Goal: Contribute content

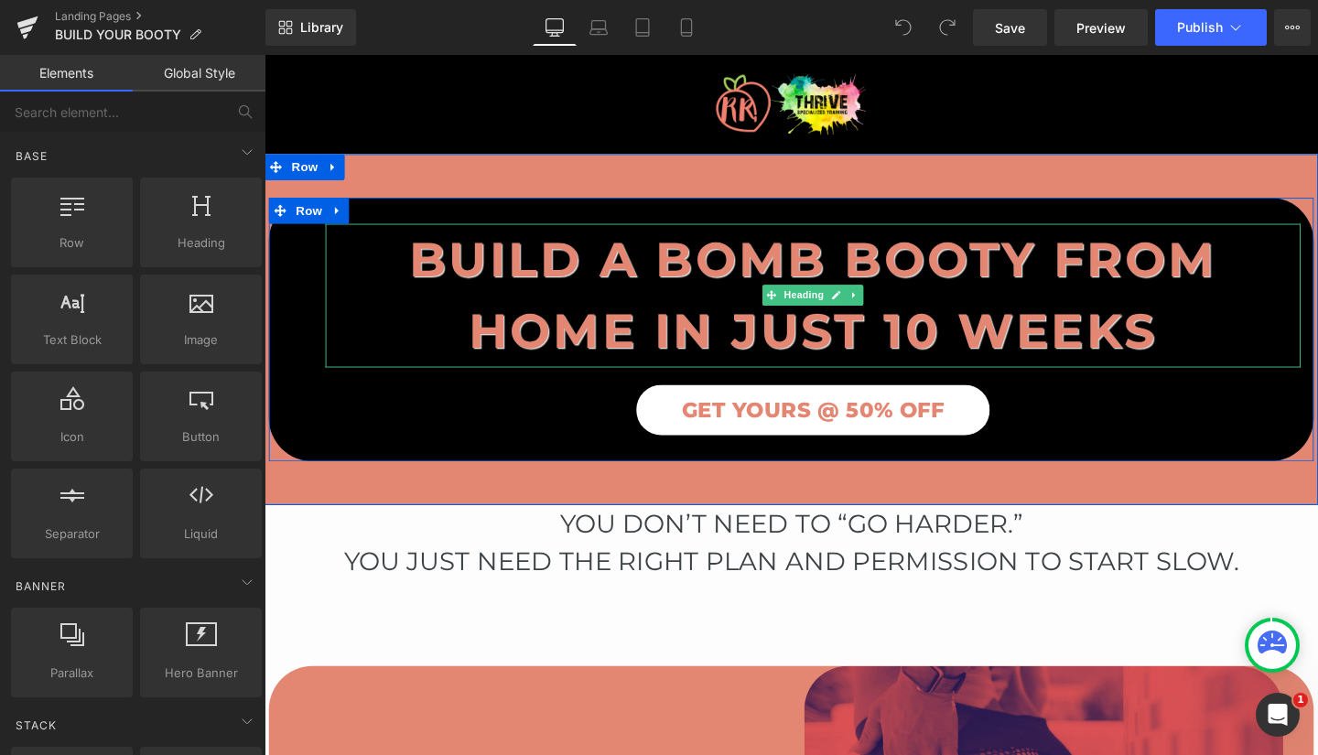
click at [1195, 341] on b "Build a Bomb Booty FROM HOME In Just 10 Weeks" at bounding box center [840, 307] width 849 height 137
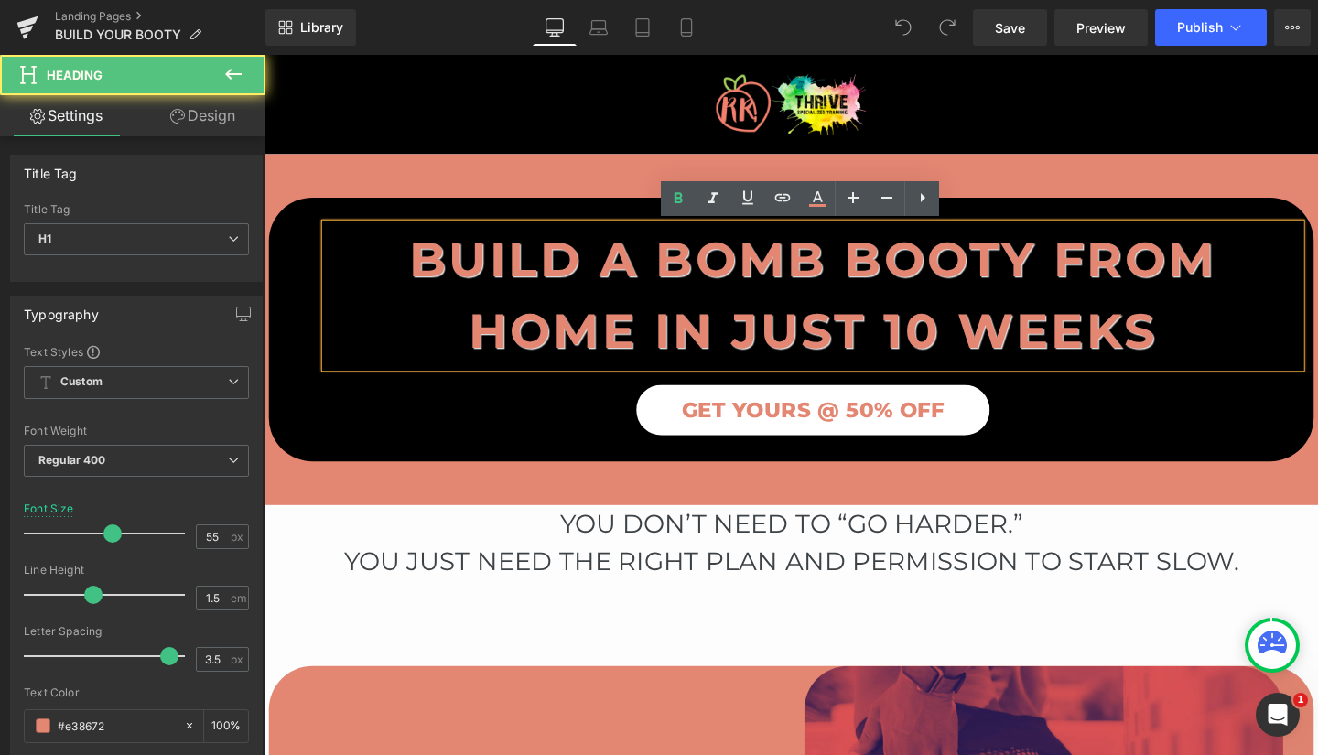
click at [601, 286] on b "Build a Bomb Booty FROM HOME In Just 10 Weeks" at bounding box center [840, 307] width 849 height 137
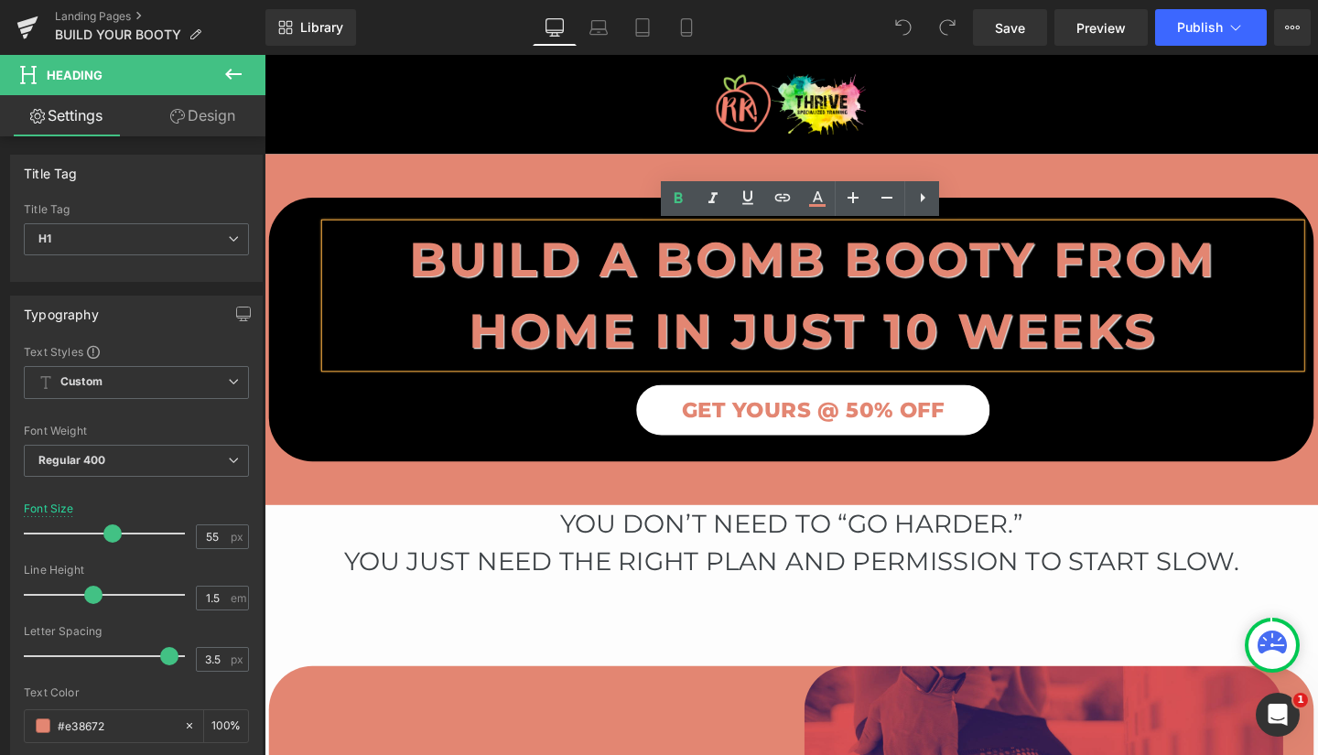
click at [1204, 338] on b "Build a Bomb Booty FROM HOME In Just 10 Weeks" at bounding box center [840, 307] width 849 height 137
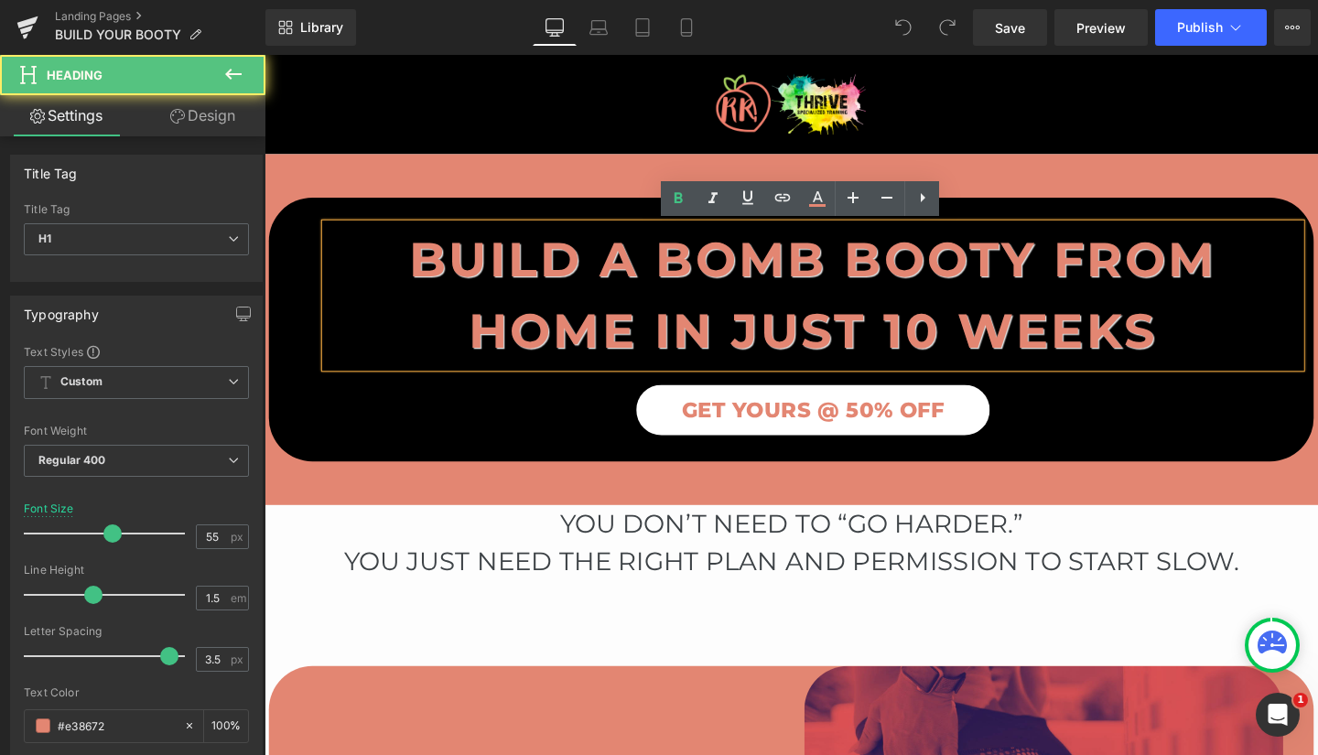
paste div
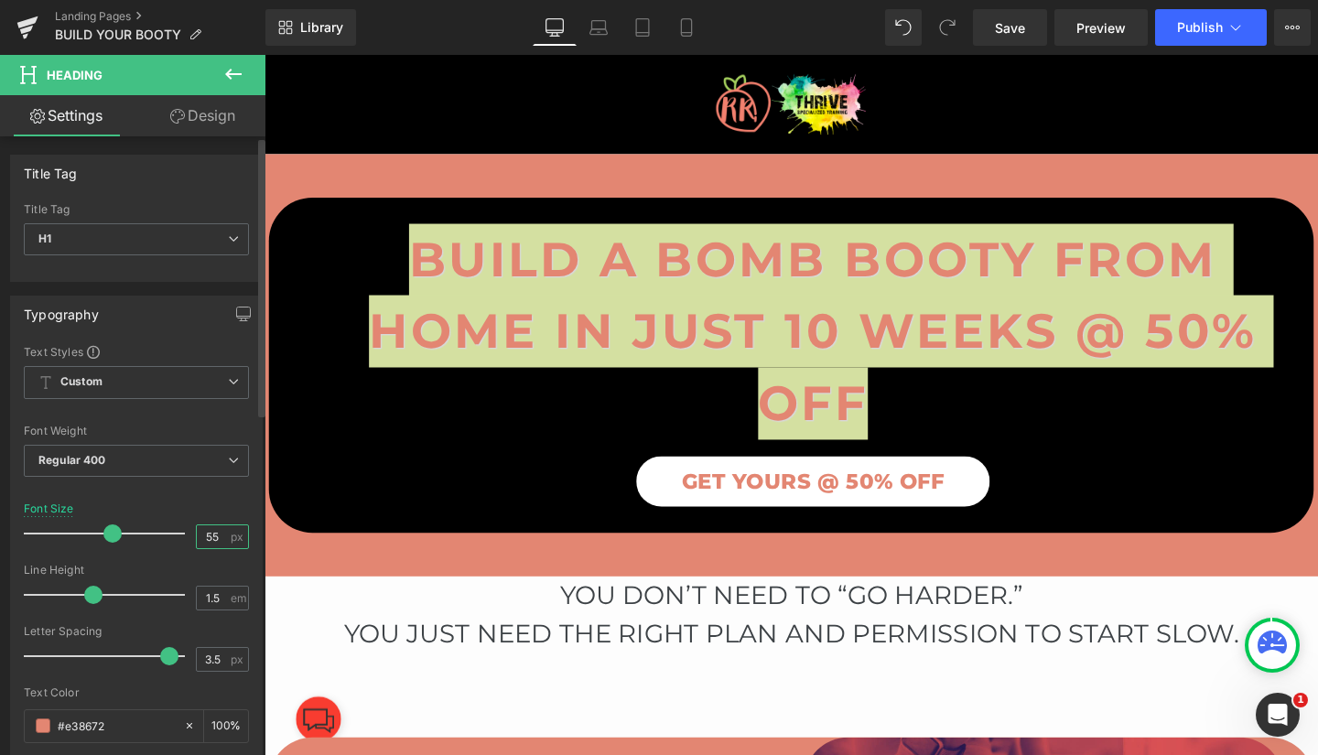
click at [213, 535] on input "55" at bounding box center [213, 536] width 32 height 23
type input "6"
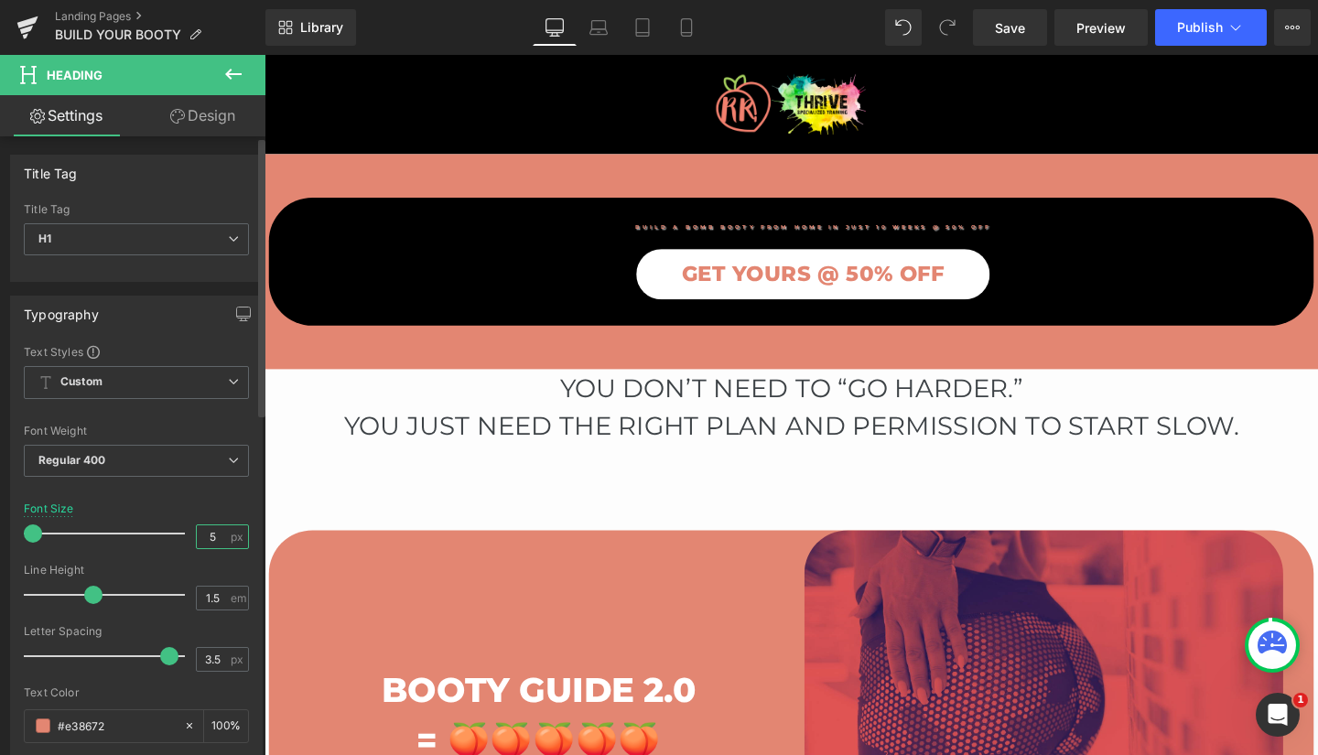
type input "52"
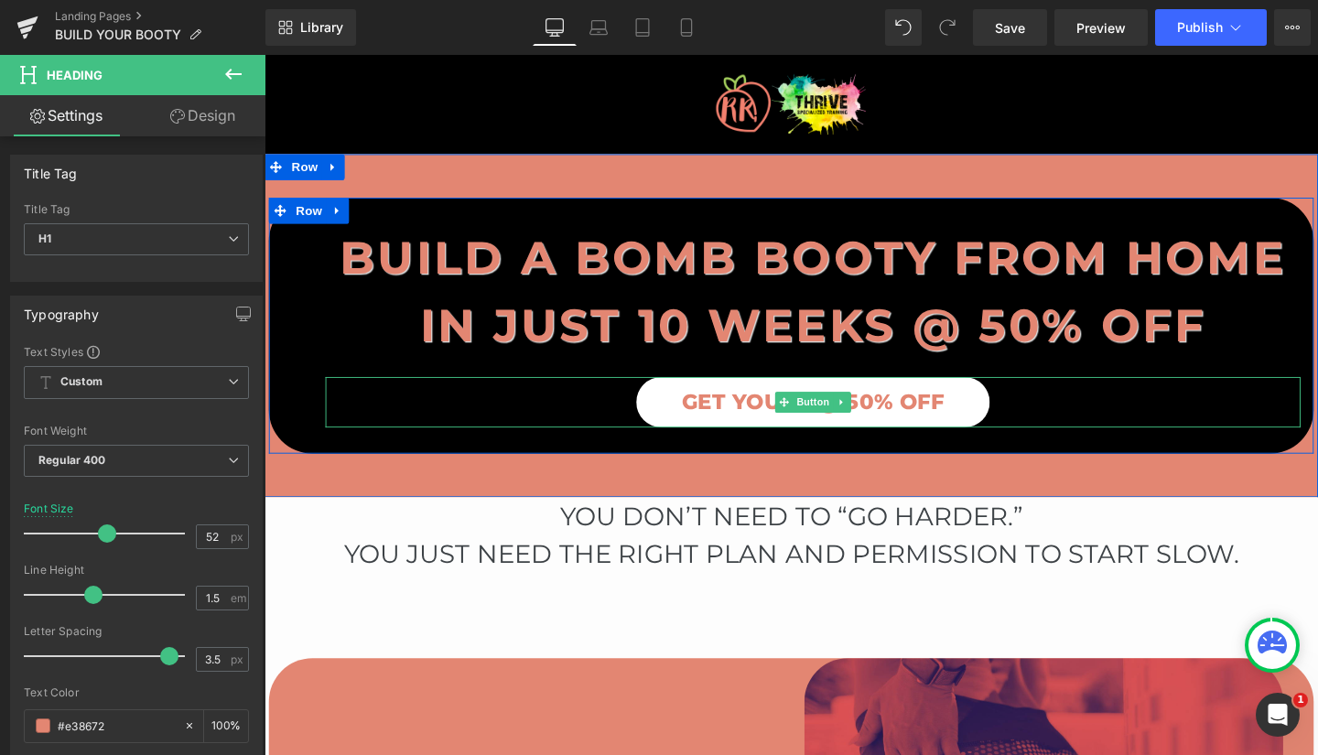
click at [1199, 420] on div "GET YOURS @ 50% OFF" at bounding box center [841, 420] width 1025 height 53
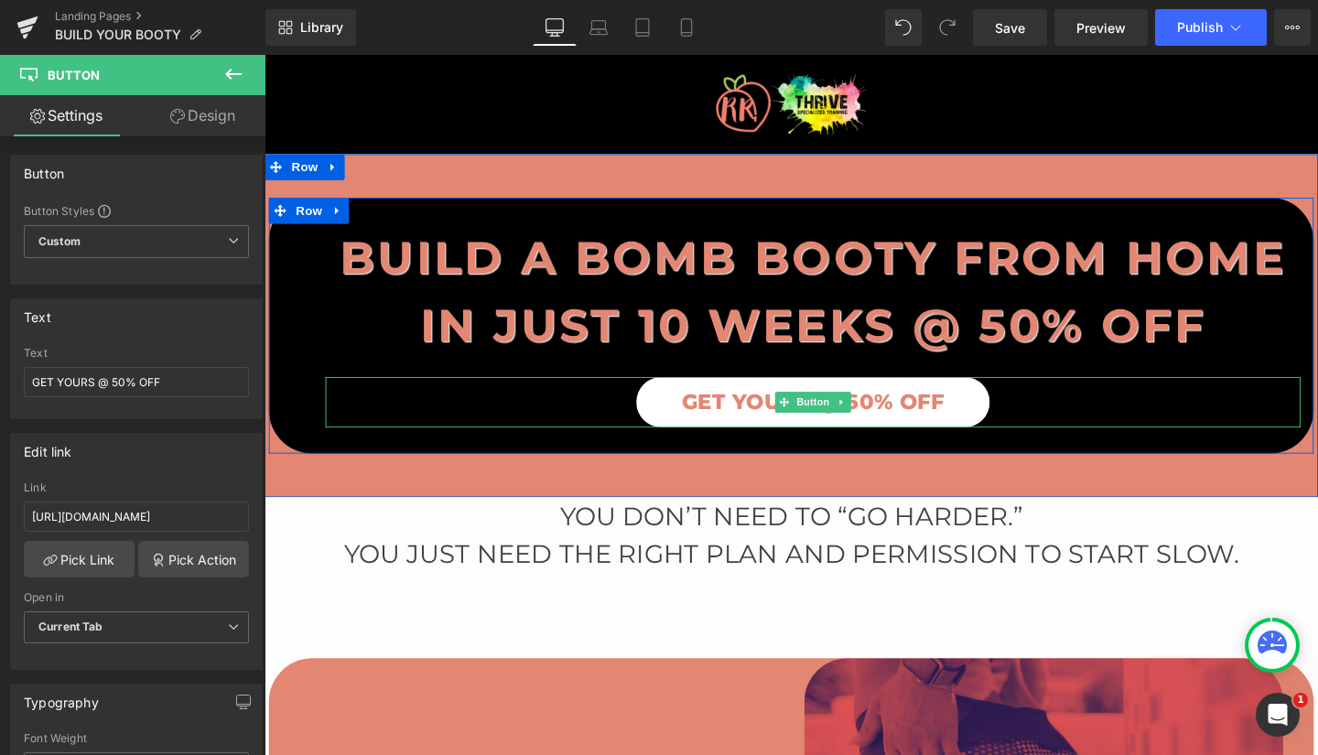
click at [773, 413] on span "GET YOURS @ 50% OFF" at bounding box center [841, 420] width 276 height 31
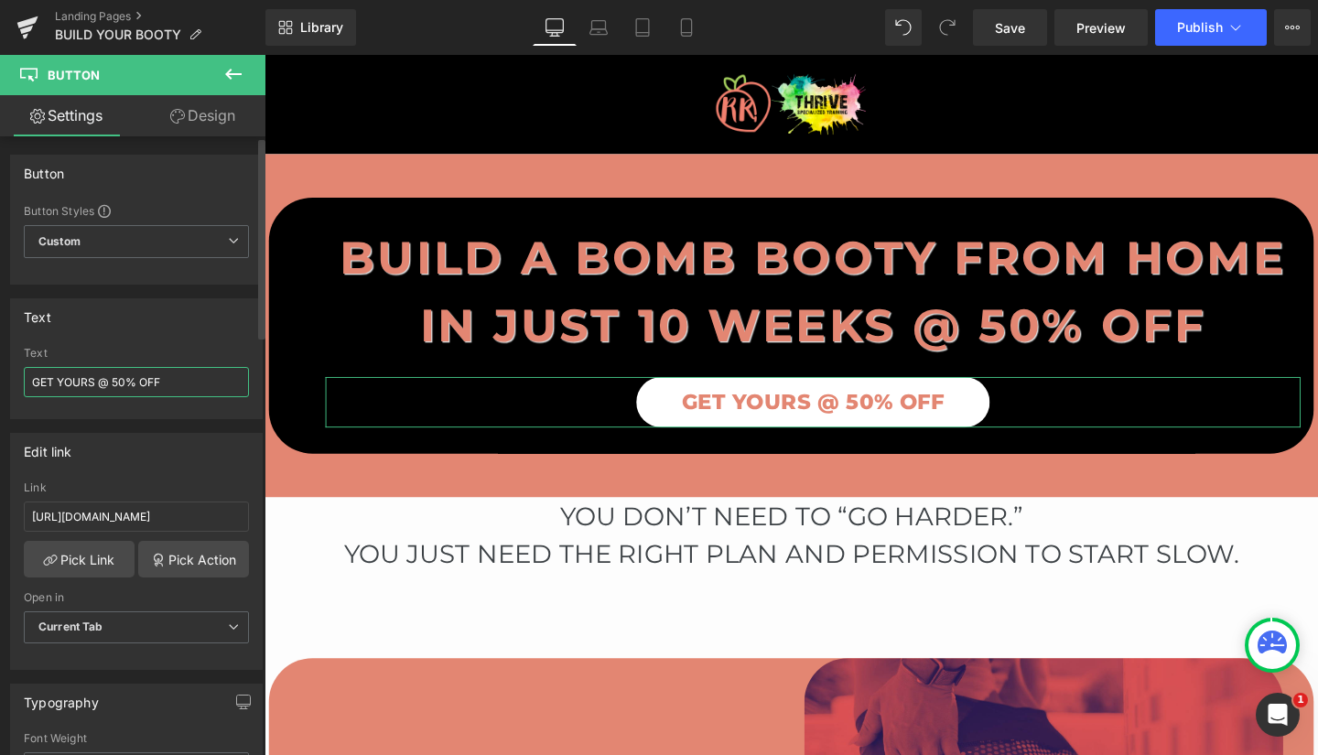
drag, startPoint x: 207, startPoint y: 373, endPoint x: 0, endPoint y: 363, distance: 207.1
click at [0, 363] on div "Text GET YOURS @ 50% OFF Text GET YOURS @ 50% OFF" at bounding box center [137, 352] width 274 height 135
drag, startPoint x: 181, startPoint y: 385, endPoint x: 30, endPoint y: 371, distance: 151.7
click at [30, 371] on input "GET YOURS @ 50% OFF" at bounding box center [136, 382] width 225 height 30
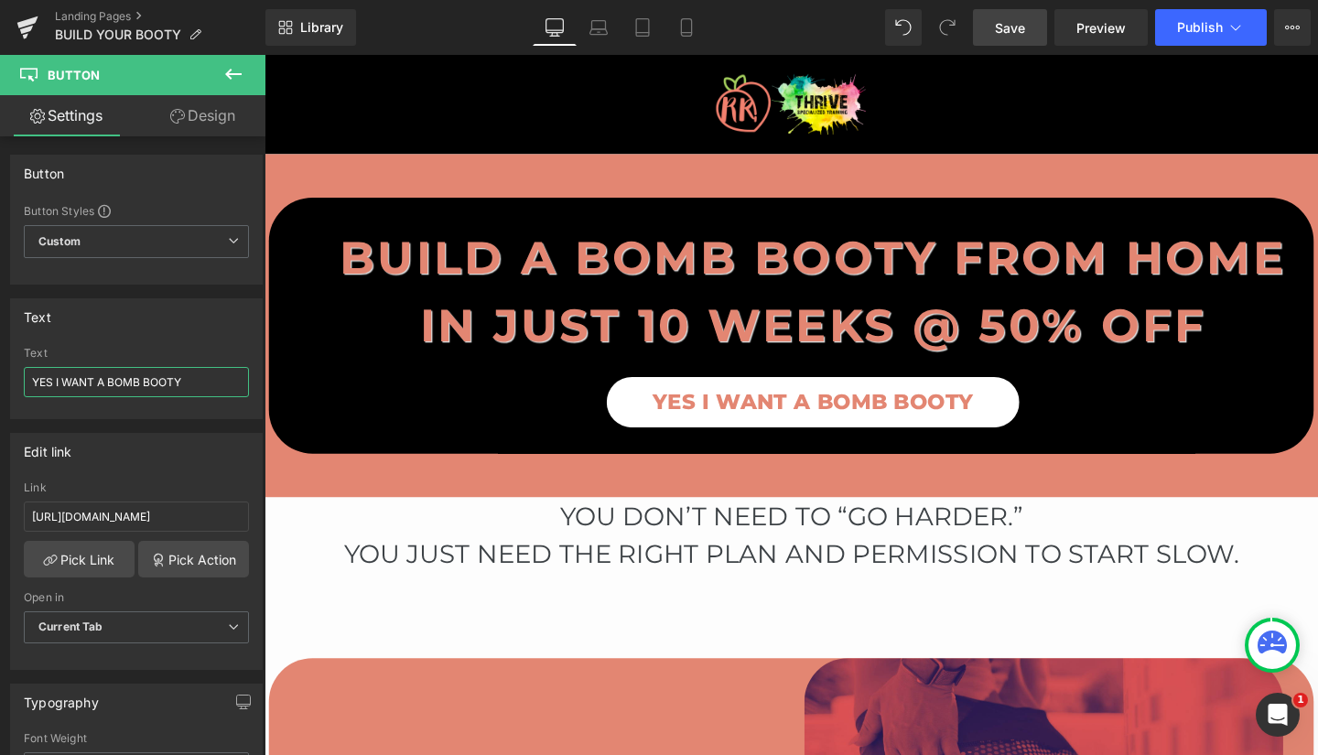
type input "YES I WANT A BOMB BOOTY"
click at [1011, 32] on span "Save" at bounding box center [1010, 27] width 30 height 19
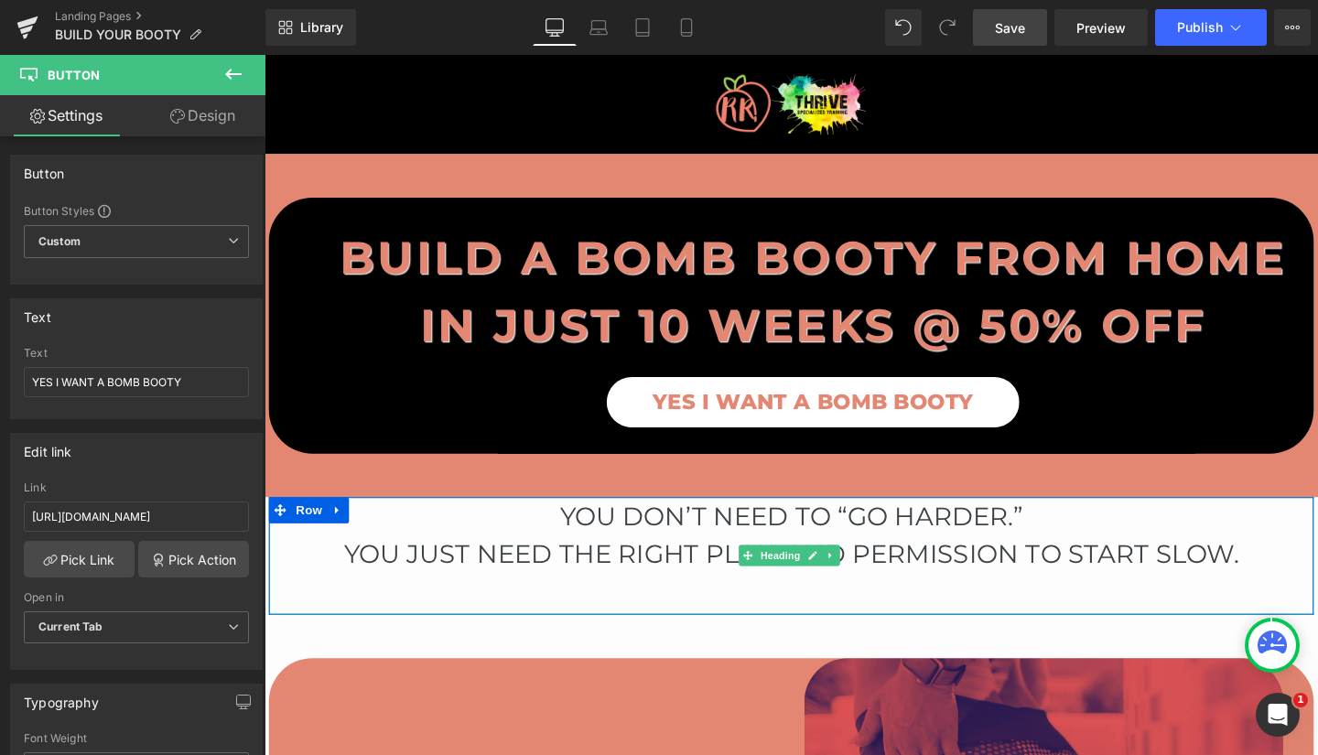
drag, startPoint x: 531, startPoint y: 535, endPoint x: 559, endPoint y: 518, distance: 33.3
click at [531, 535] on h1 "You don’t need to “go harder.”" at bounding box center [818, 540] width 1098 height 40
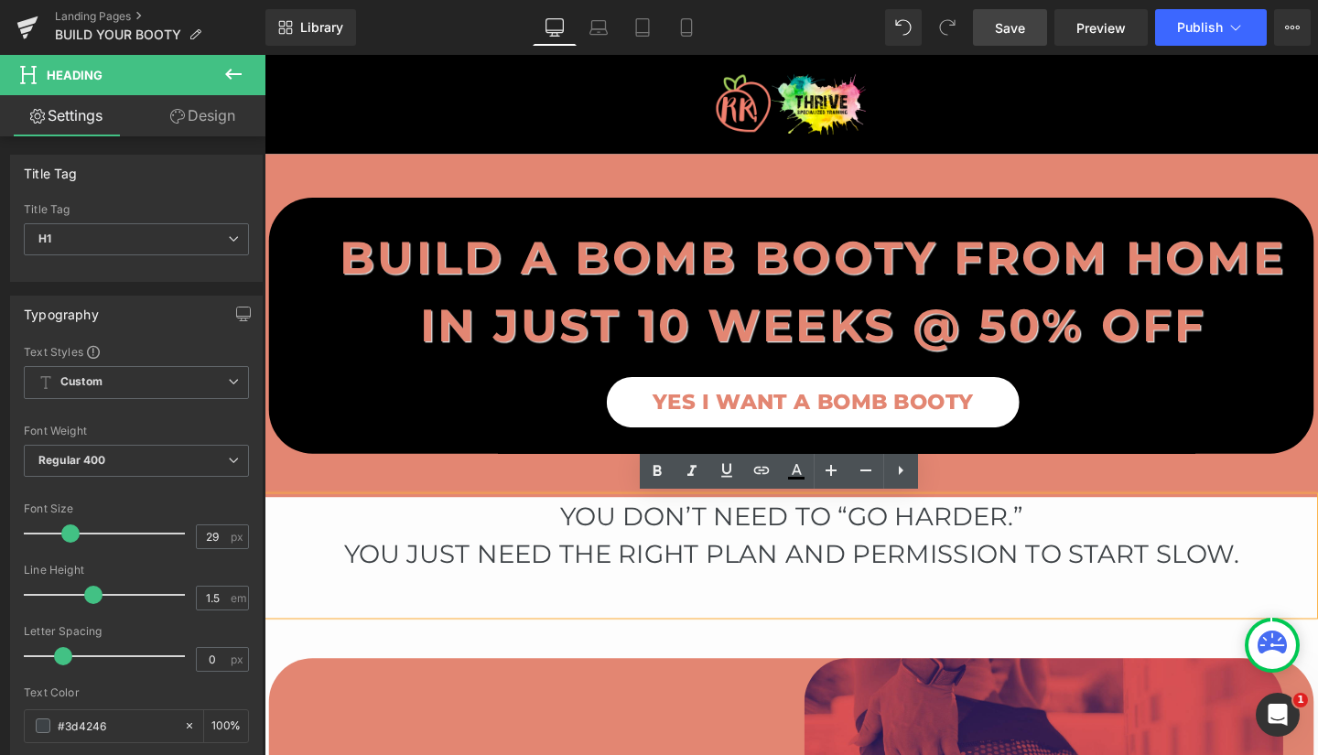
click at [539, 620] on div at bounding box center [818, 610] width 1098 height 22
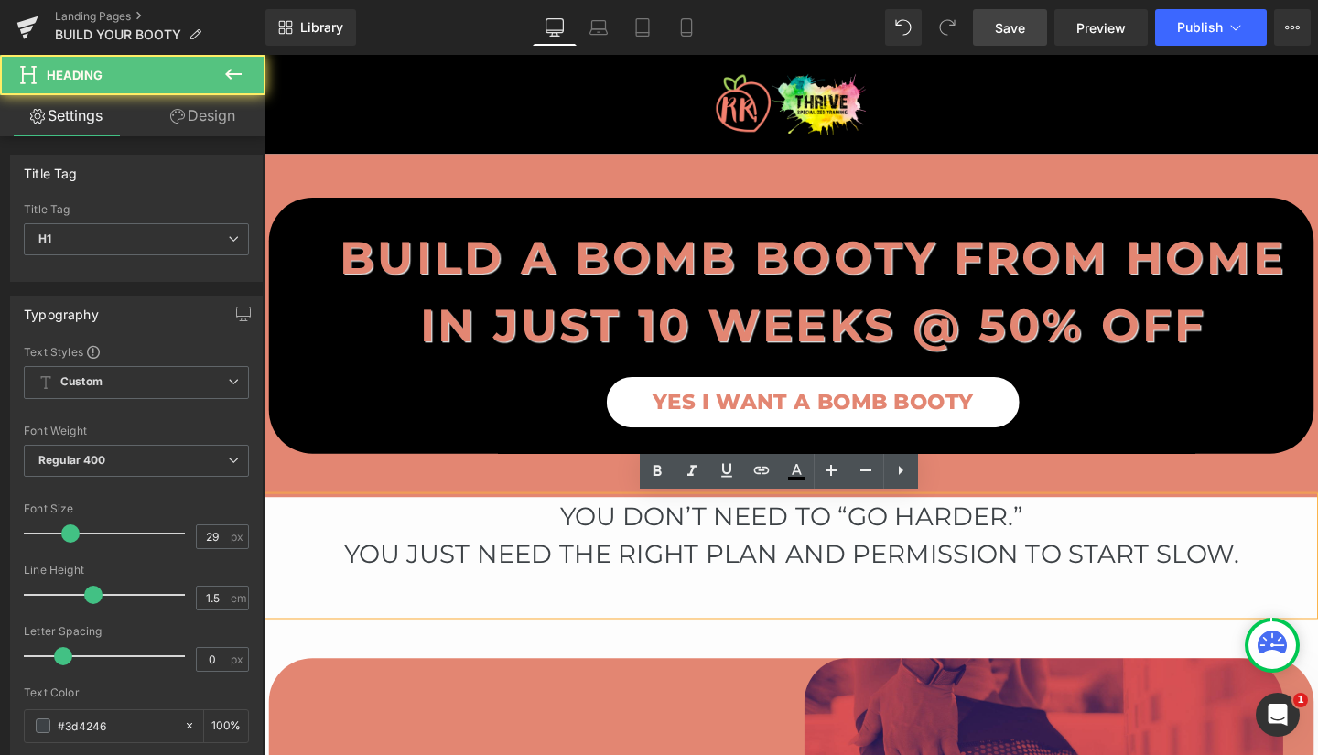
click at [563, 545] on h1 "You don’t need to “go harder.”" at bounding box center [818, 540] width 1098 height 40
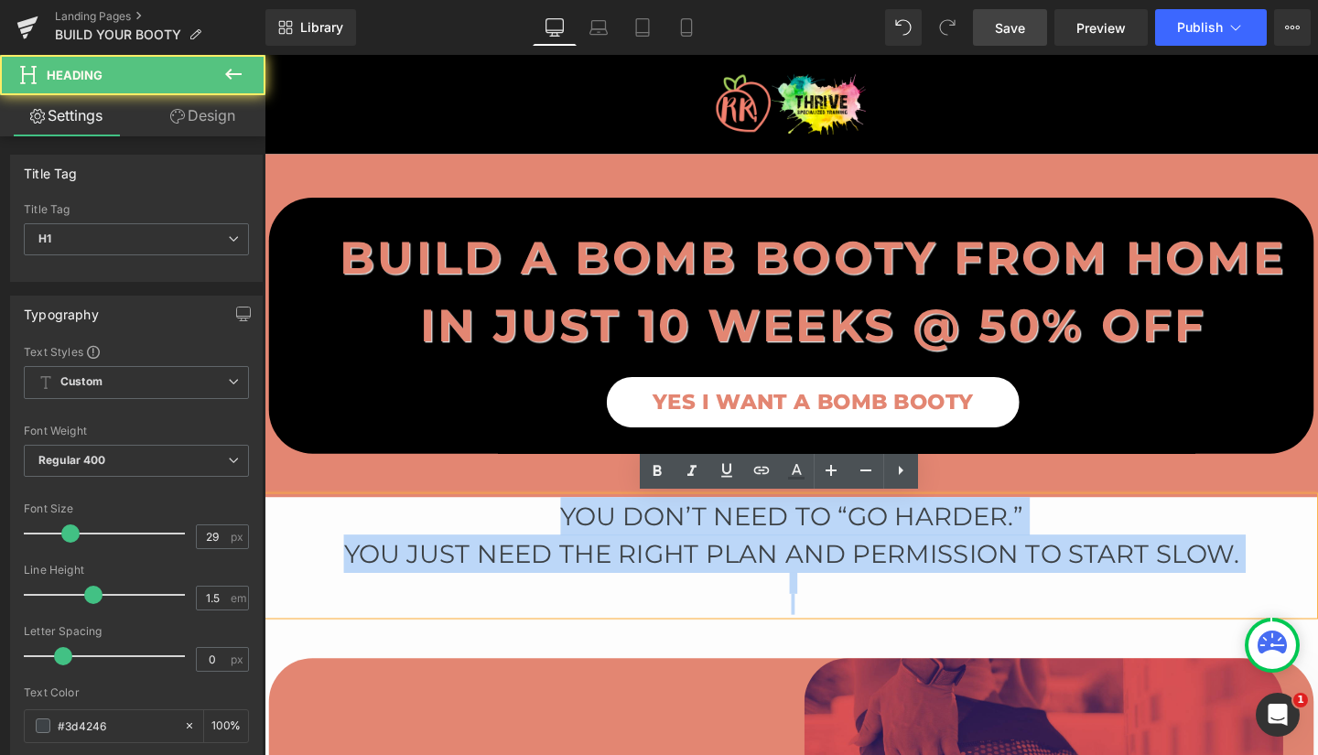
drag, startPoint x: 544, startPoint y: 516, endPoint x: 543, endPoint y: 535, distance: 19.2
click at [543, 535] on div "You don’t need to “go harder.” You just need the right plan and permission to s…" at bounding box center [818, 582] width 1098 height 124
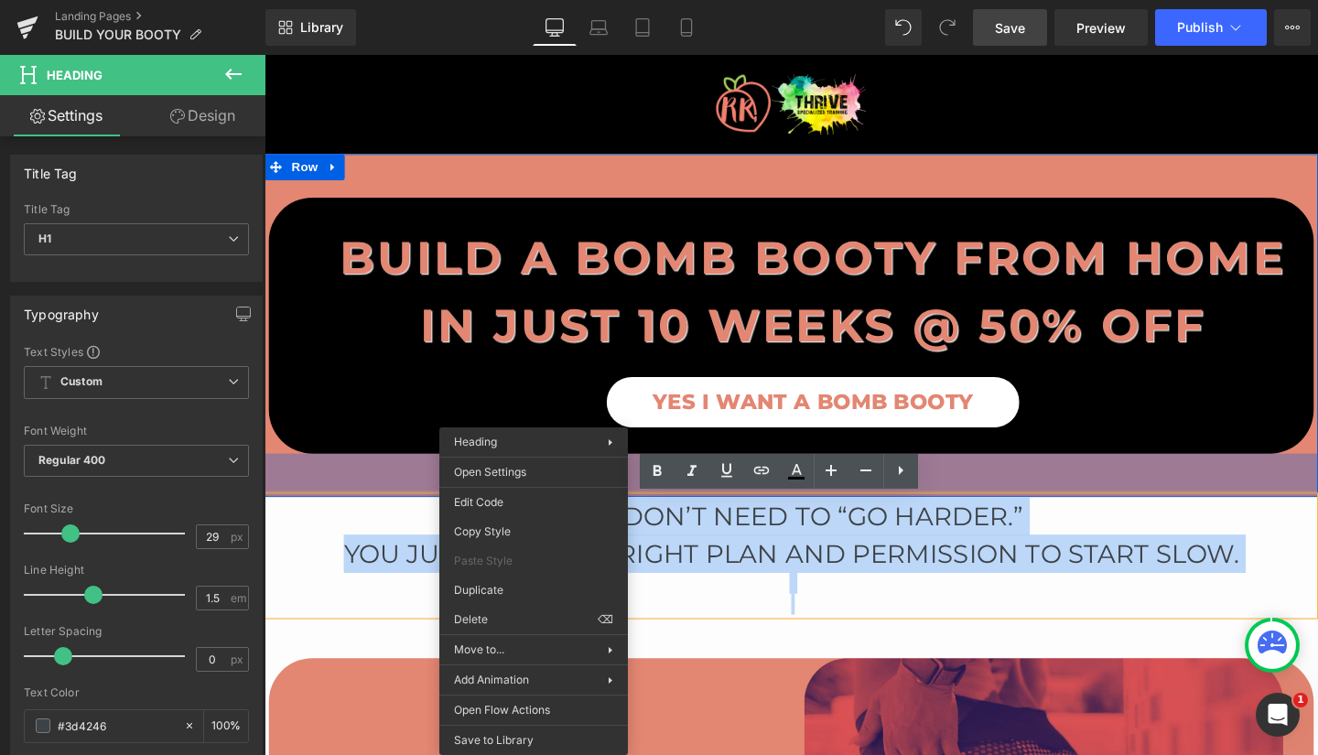
click at [391, 500] on div "50px" at bounding box center [818, 497] width 1107 height 46
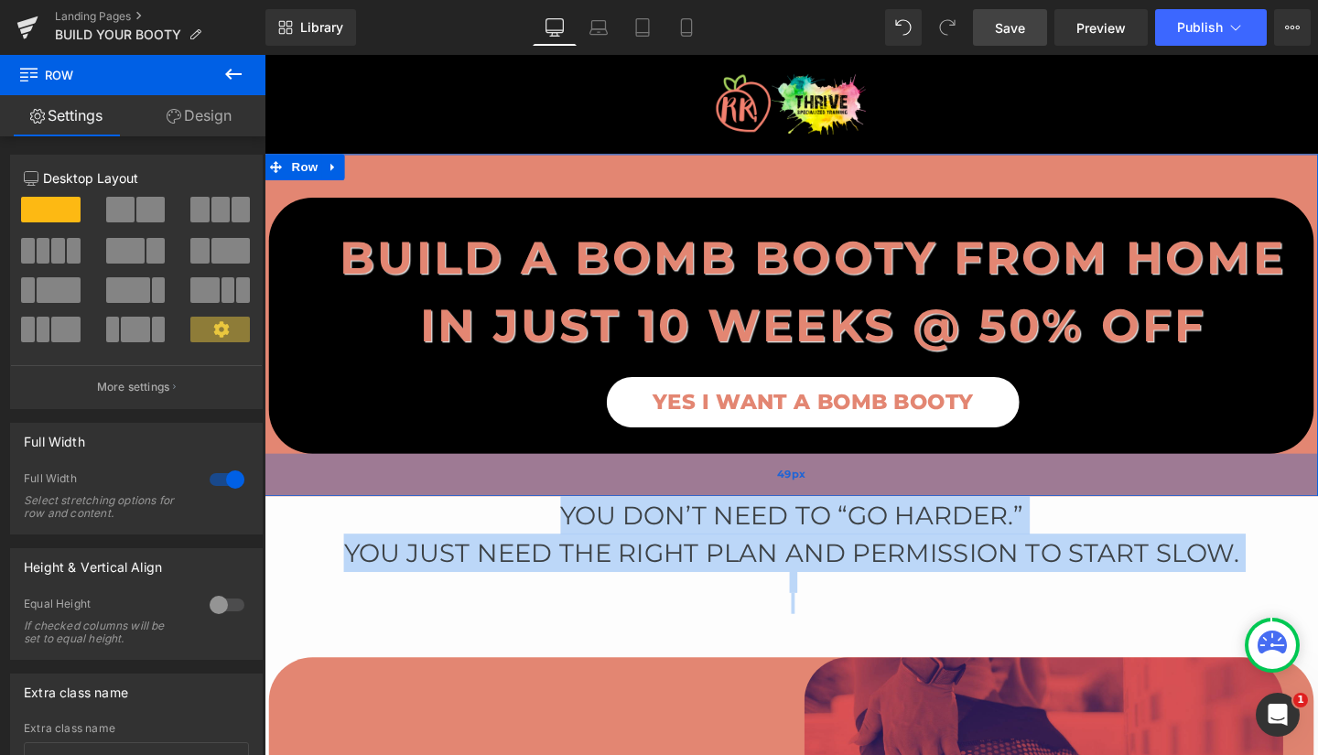
click at [390, 518] on div "49px" at bounding box center [818, 496] width 1107 height 45
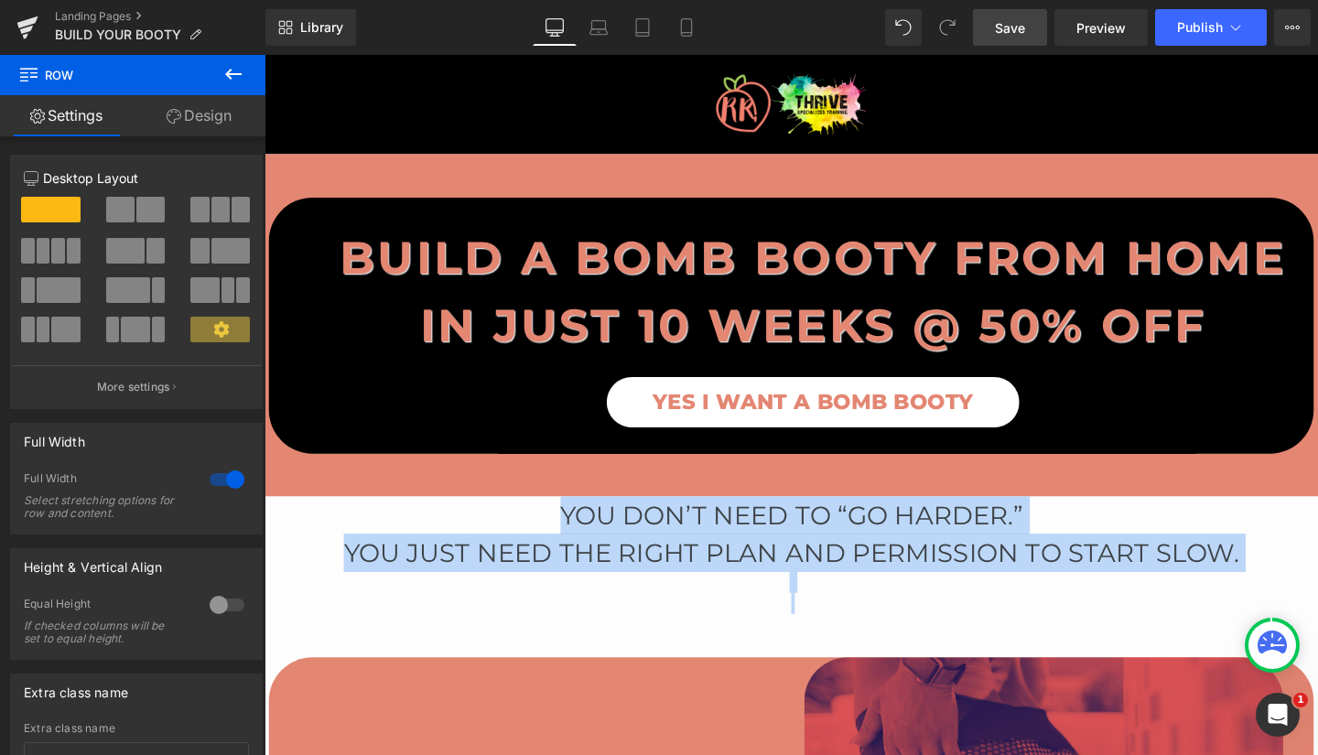
click at [418, 537] on h1 "You don’t need to “go harder.”" at bounding box center [818, 539] width 1098 height 40
click at [466, 634] on div at bounding box center [818, 632] width 1098 height 22
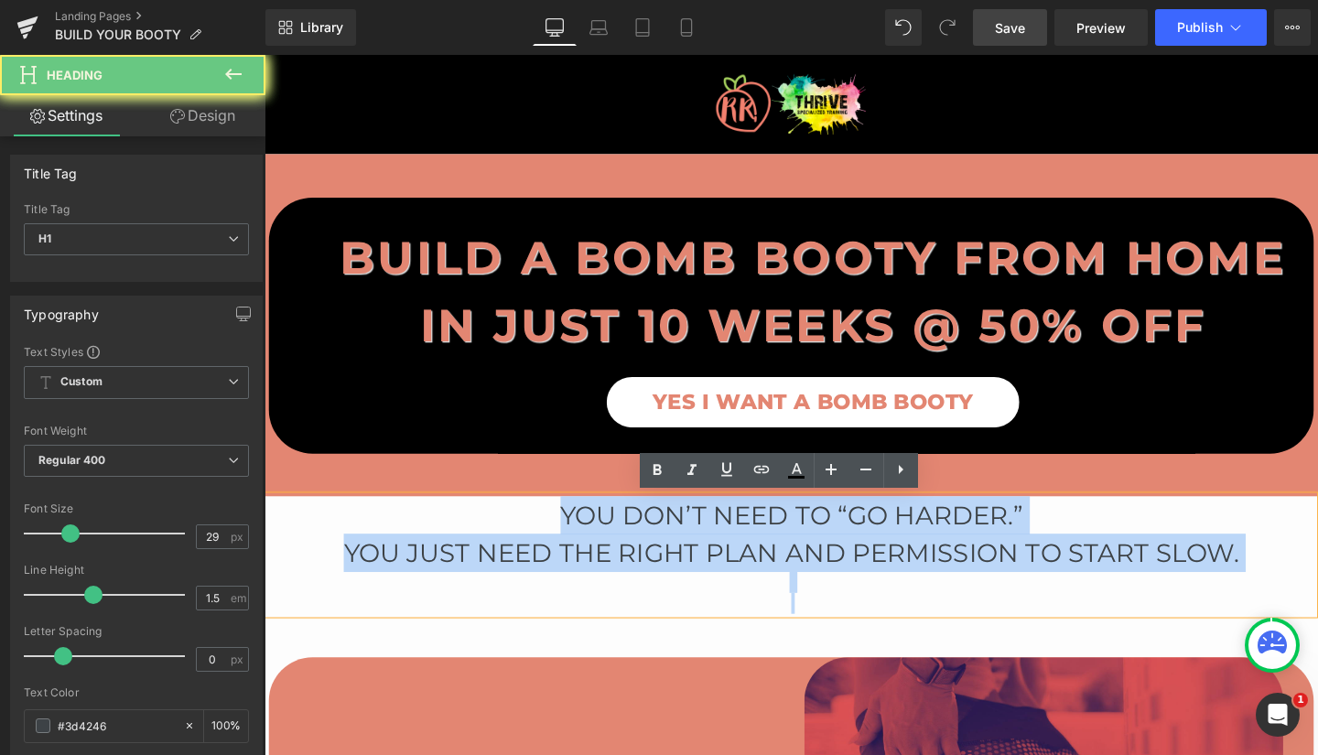
click at [563, 537] on h1 "You don’t need to “go harder.”" at bounding box center [818, 539] width 1098 height 40
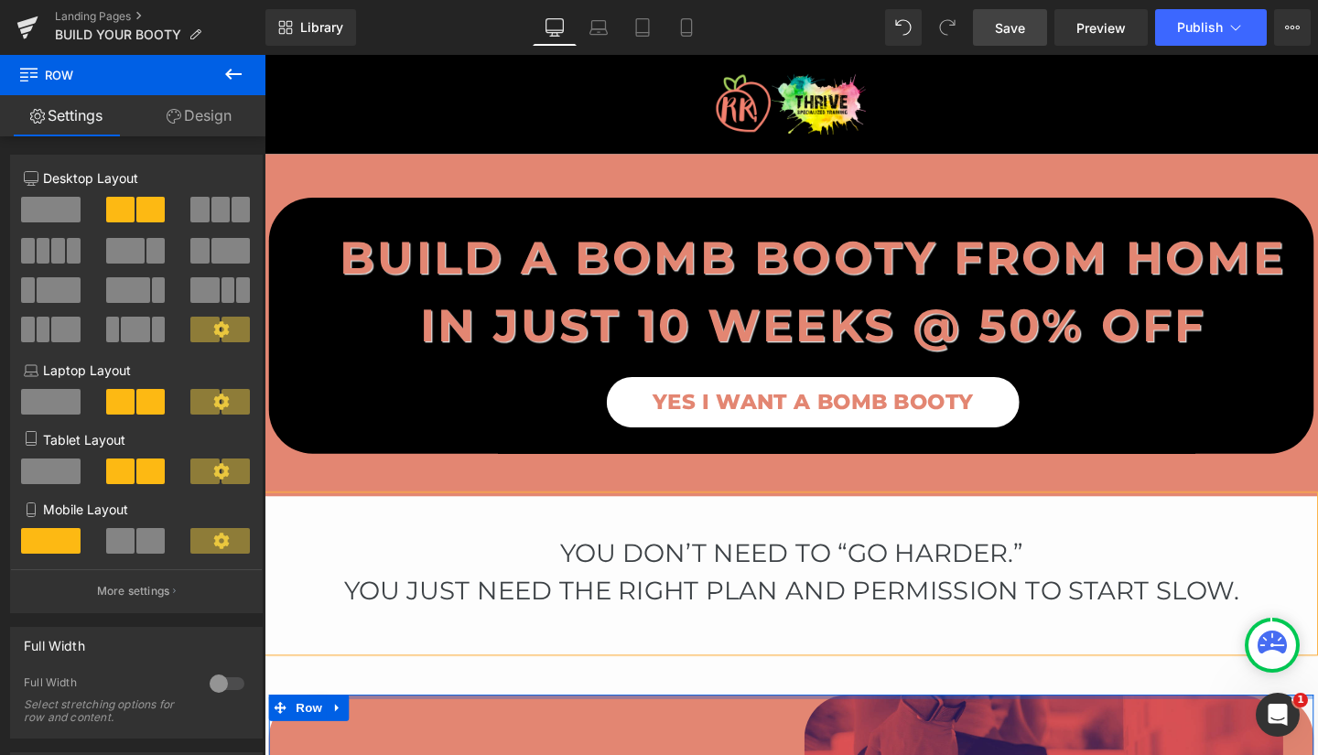
drag, startPoint x: 702, startPoint y: 728, endPoint x: 707, endPoint y: 689, distance: 38.8
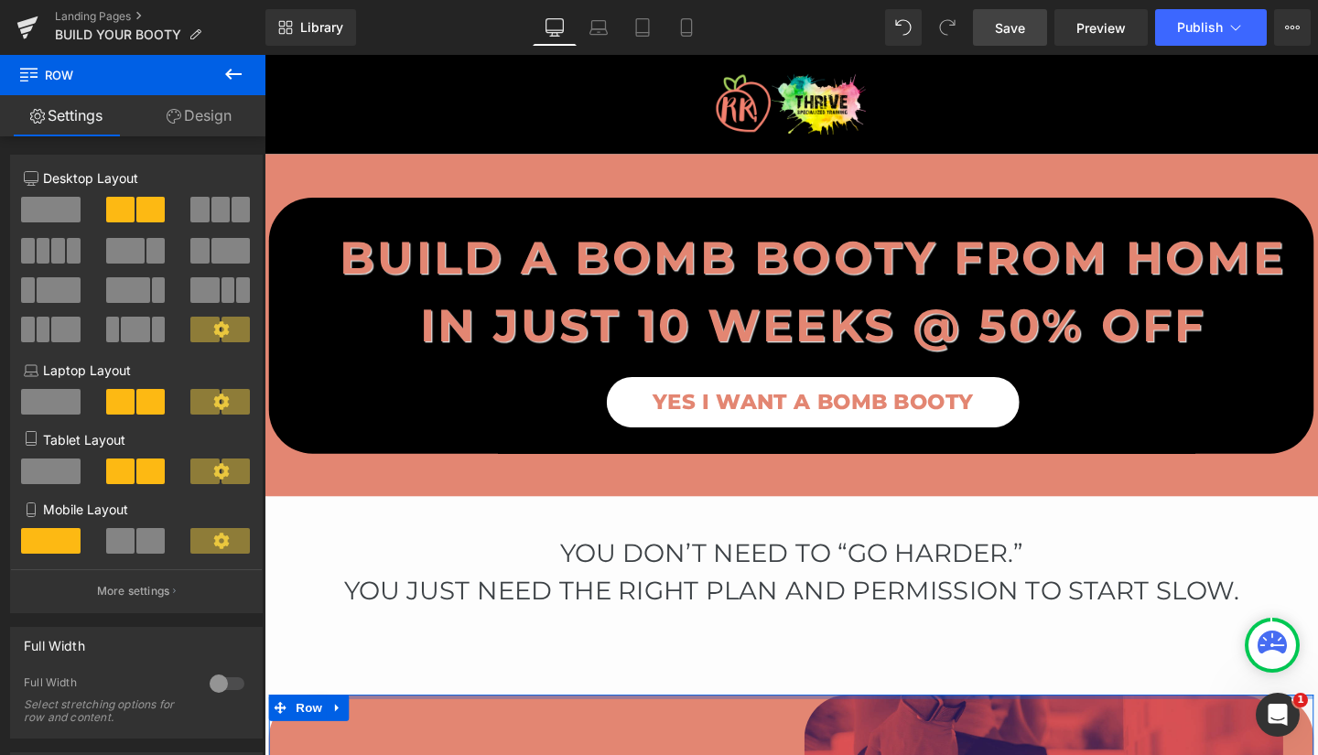
drag, startPoint x: 691, startPoint y: 731, endPoint x: 709, endPoint y: 679, distance: 55.3
click at [709, 679] on div "You don’t need to “go harder.” You just need the right plan and permission to s…" at bounding box center [818, 601] width 1098 height 164
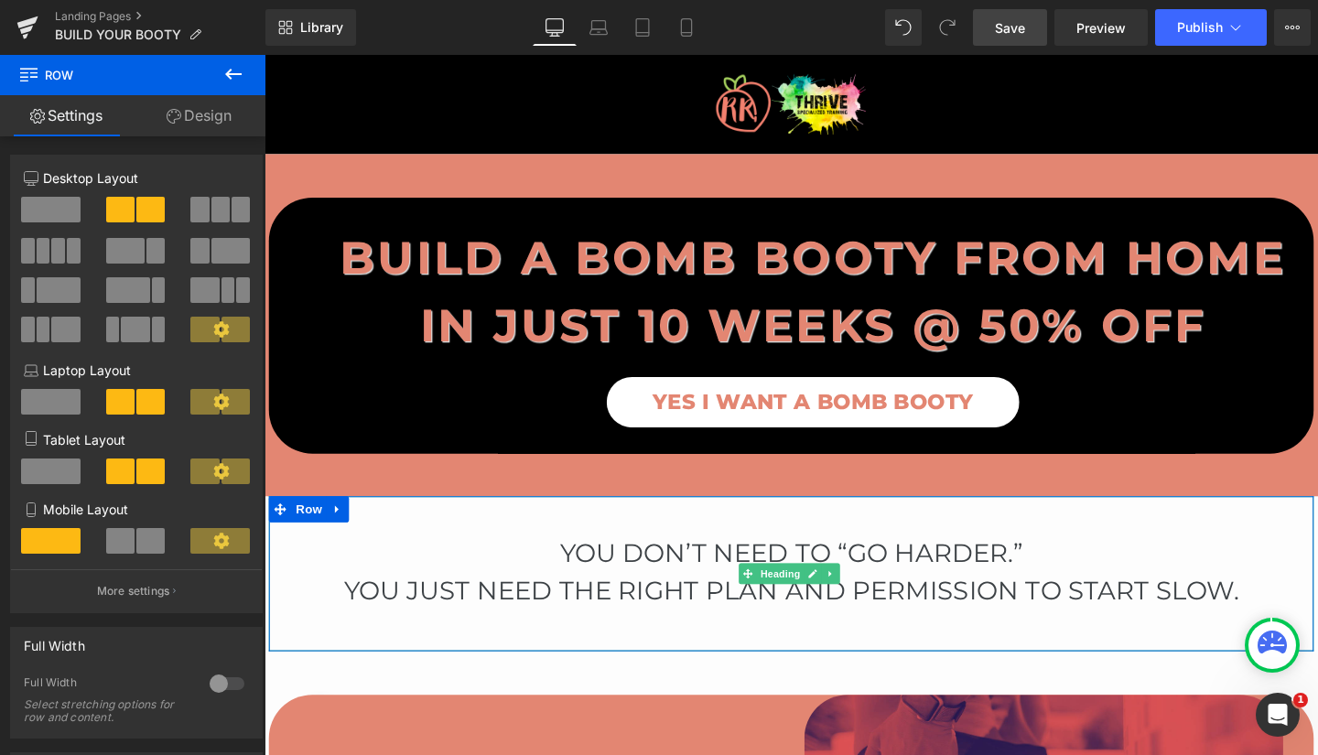
click at [563, 578] on h1 "You don’t need to “go harder.”" at bounding box center [818, 578] width 1098 height 40
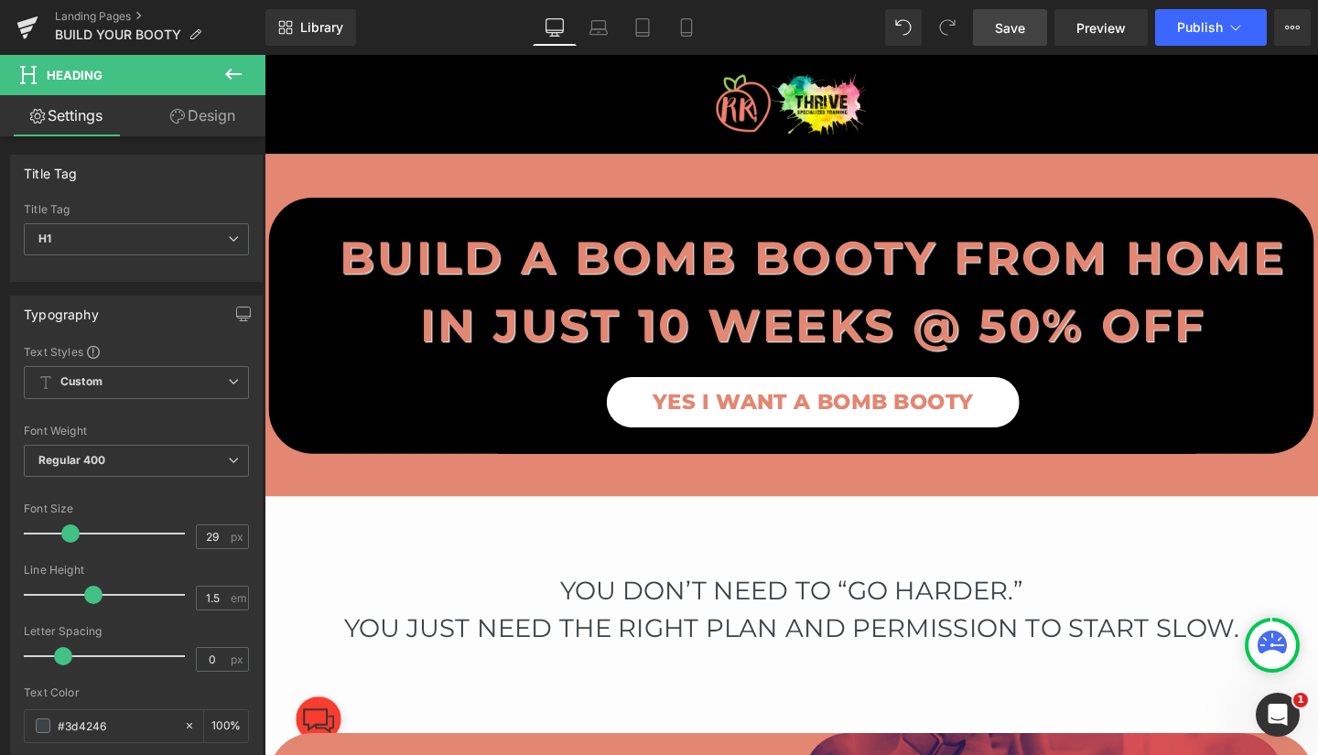
click at [1012, 23] on span "Save" at bounding box center [1010, 27] width 30 height 19
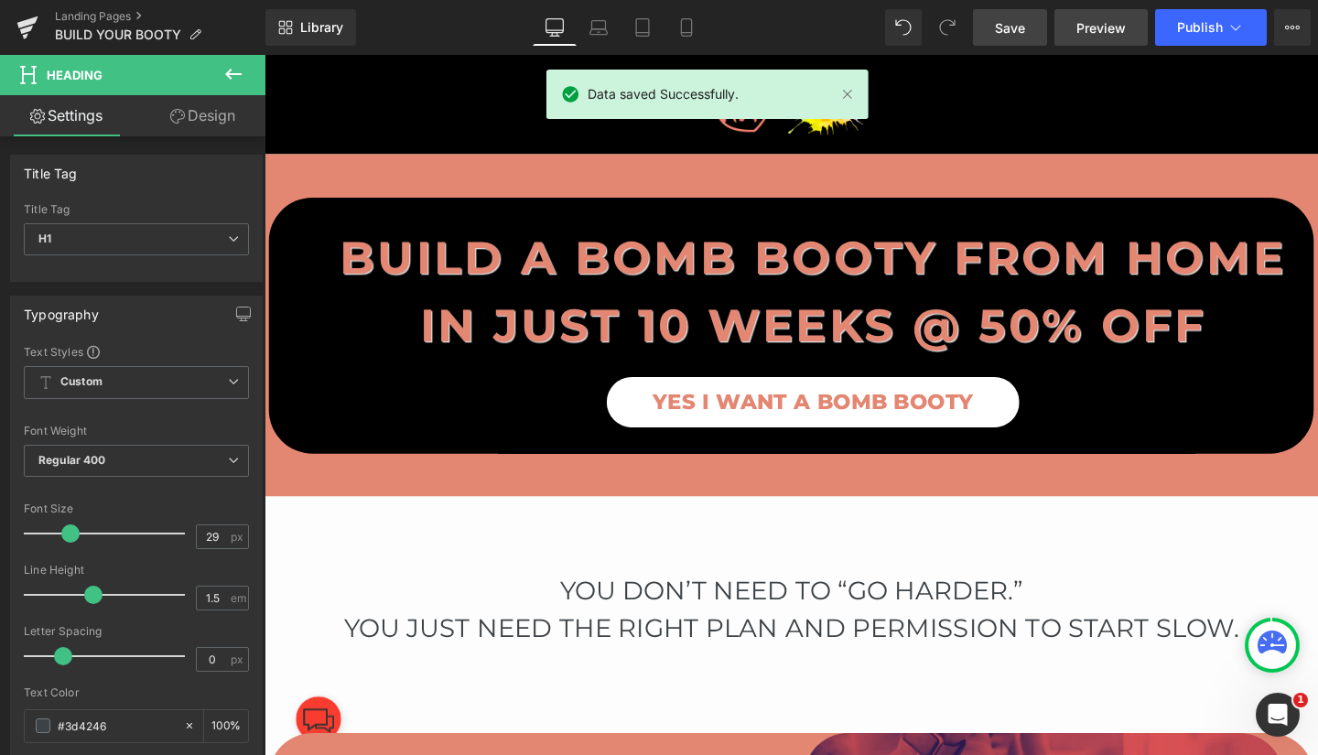
click at [1099, 27] on span "Preview" at bounding box center [1100, 27] width 49 height 19
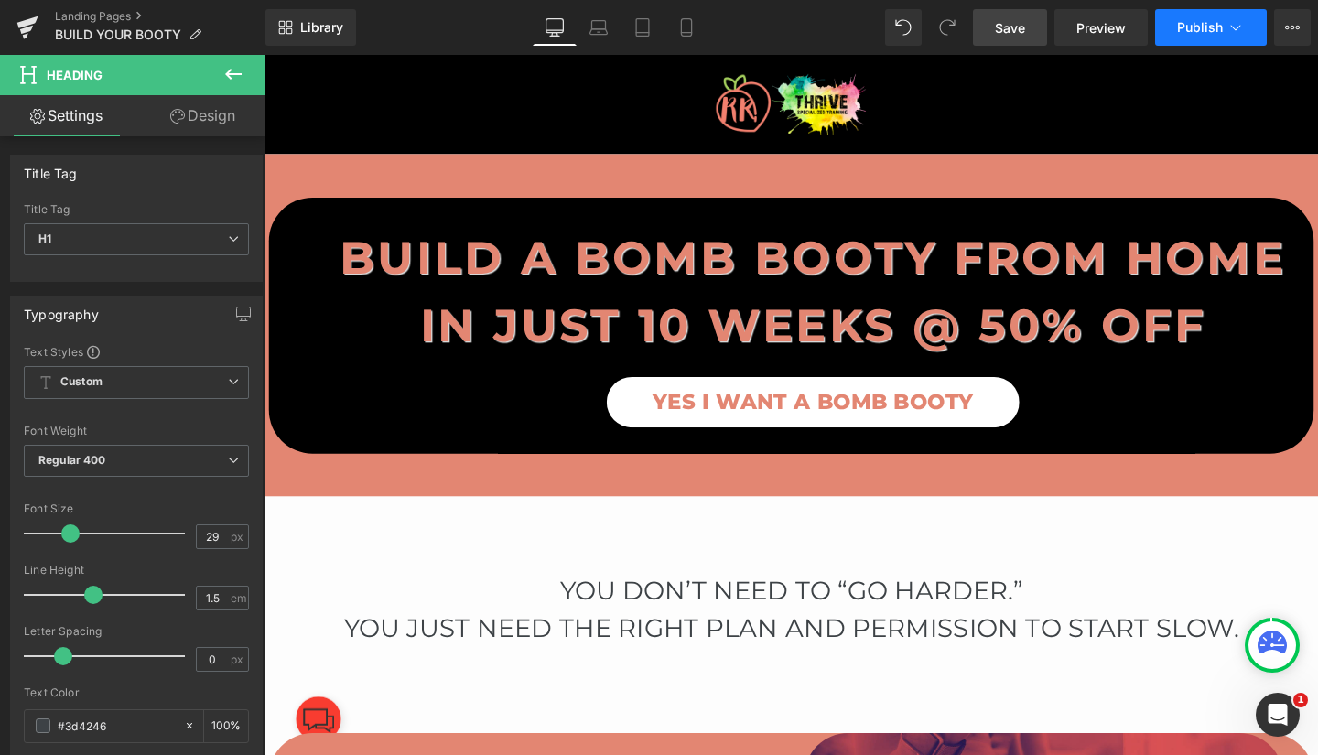
click at [1198, 25] on span "Publish" at bounding box center [1200, 27] width 46 height 15
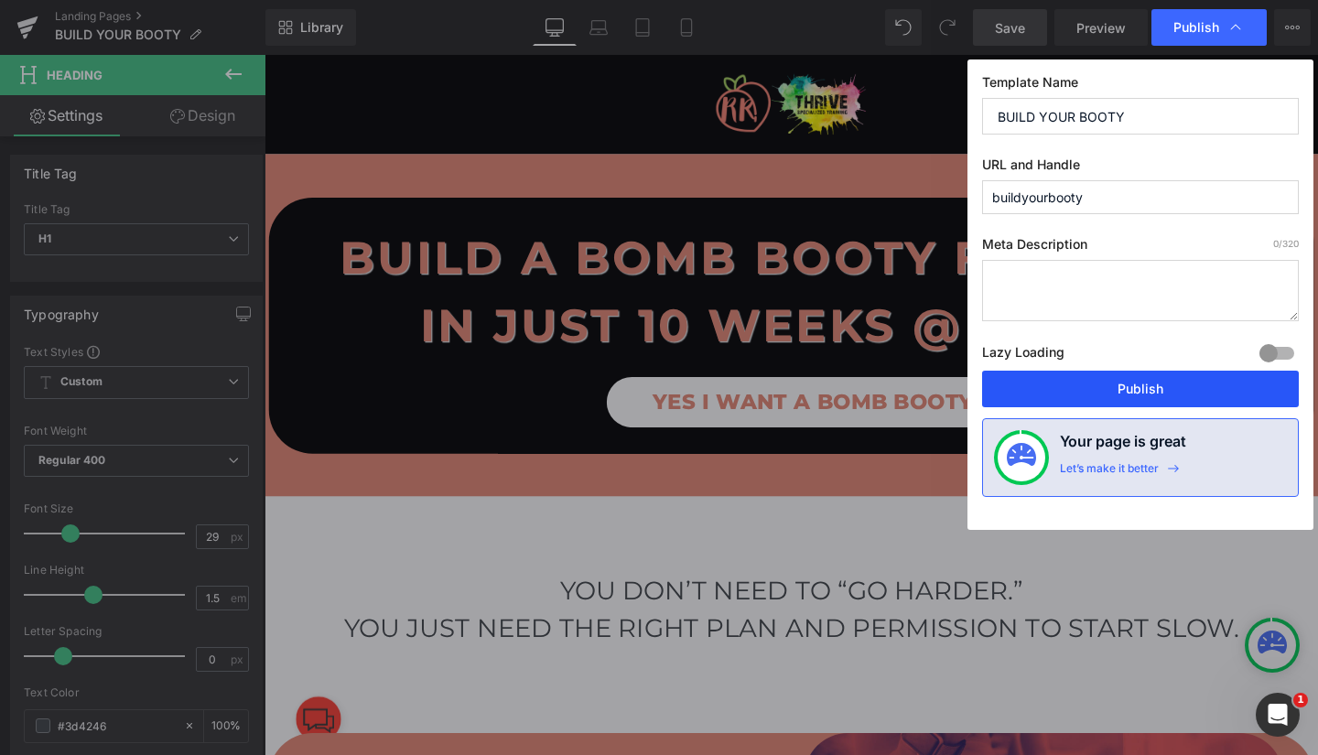
click at [1162, 382] on button "Publish" at bounding box center [1140, 389] width 317 height 37
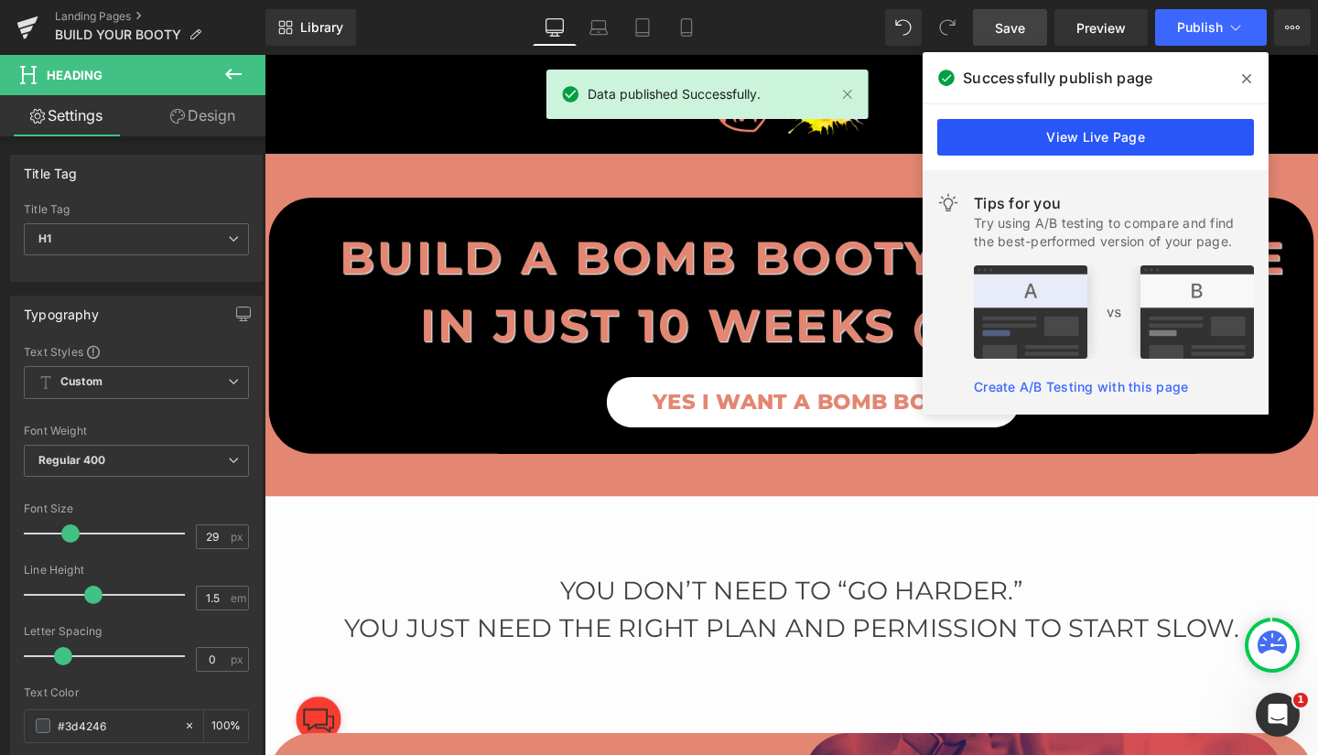
click at [1139, 135] on link "View Live Page" at bounding box center [1095, 137] width 317 height 37
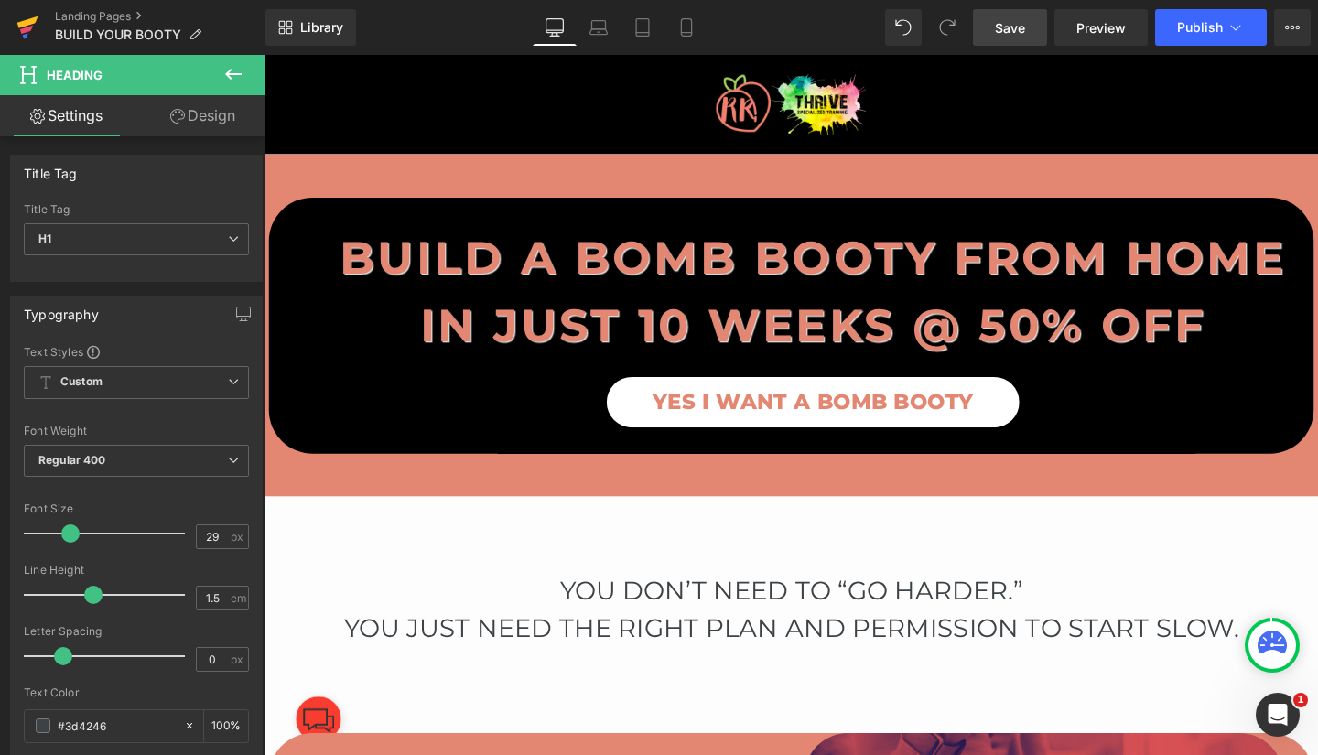
click at [30, 13] on icon at bounding box center [27, 28] width 22 height 46
